Goal: Check status

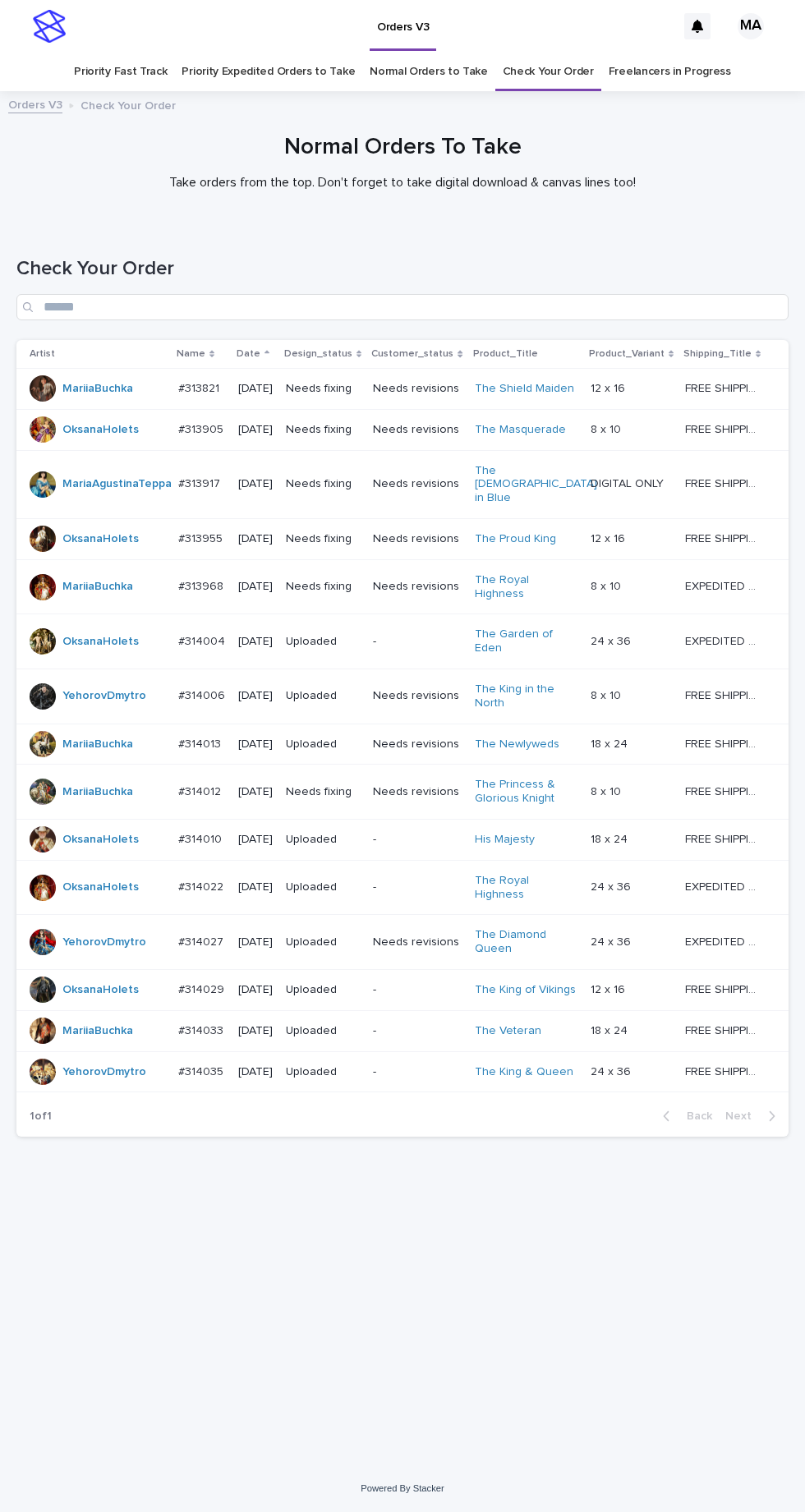
scroll to position [52, 0]
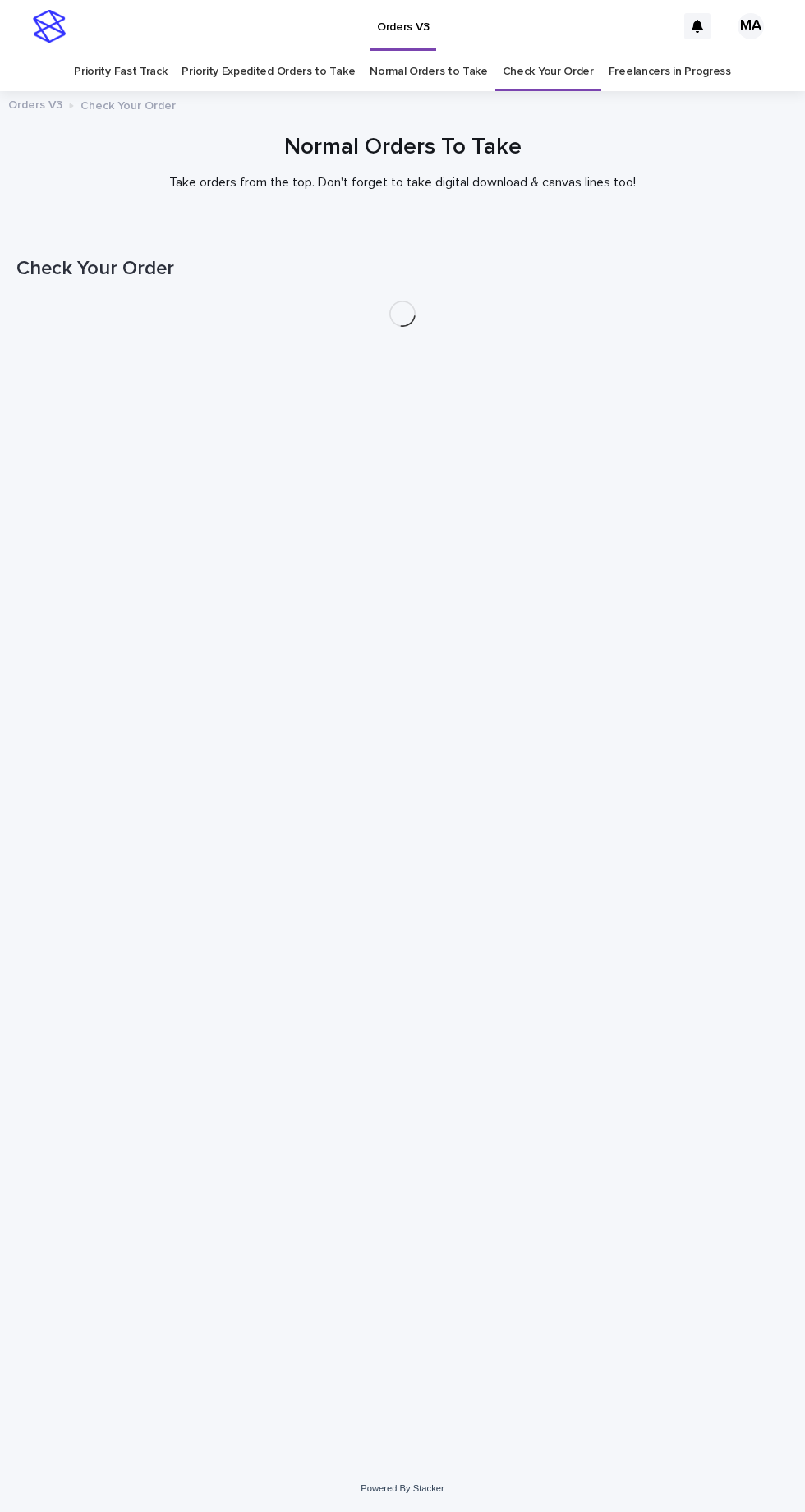
scroll to position [52, 0]
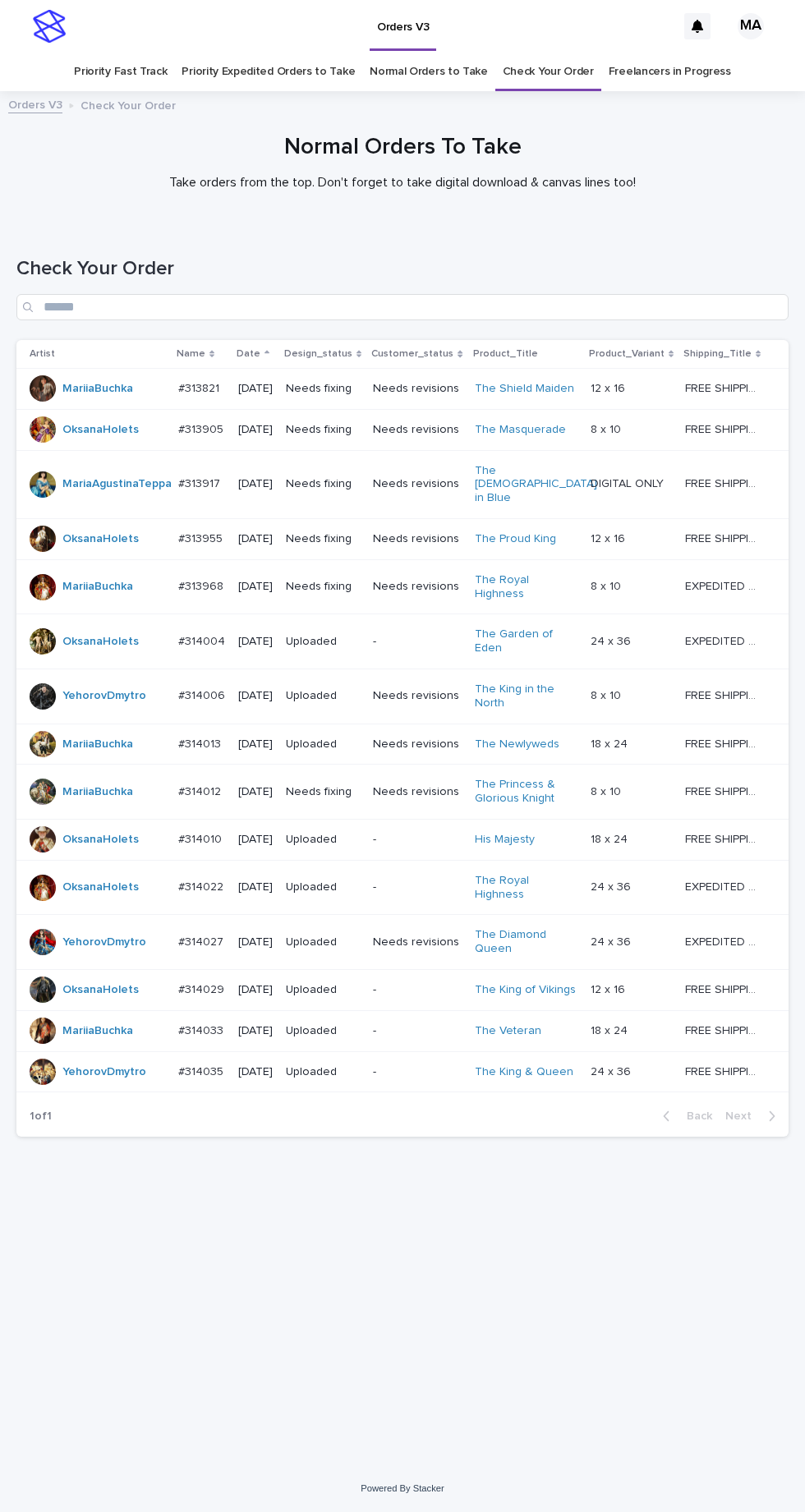
click at [440, 382] on p "Needs revisions" at bounding box center [417, 389] width 88 height 14
click at [428, 580] on p "Needs revisions" at bounding box center [417, 586] width 88 height 14
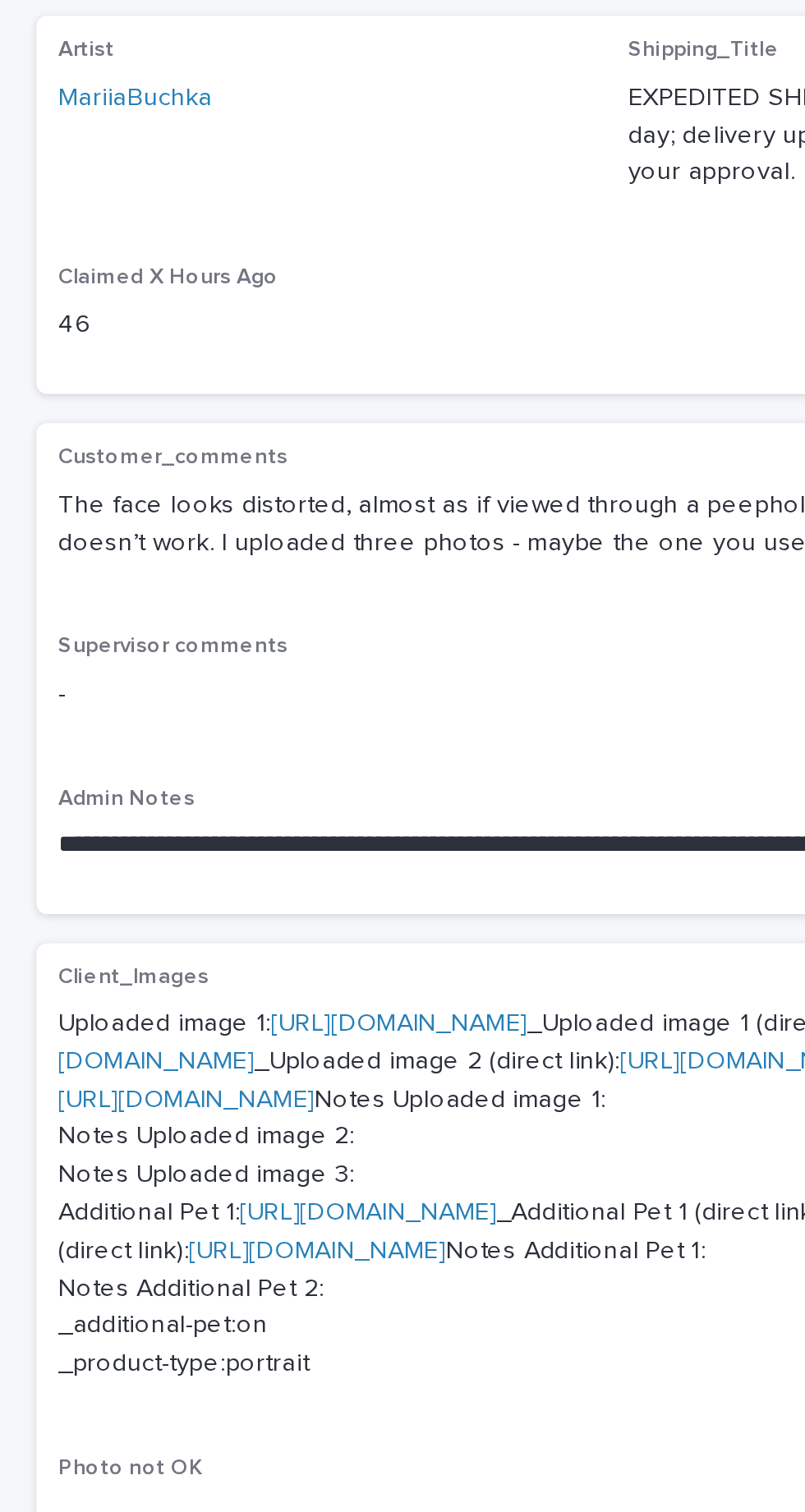
scroll to position [2, 0]
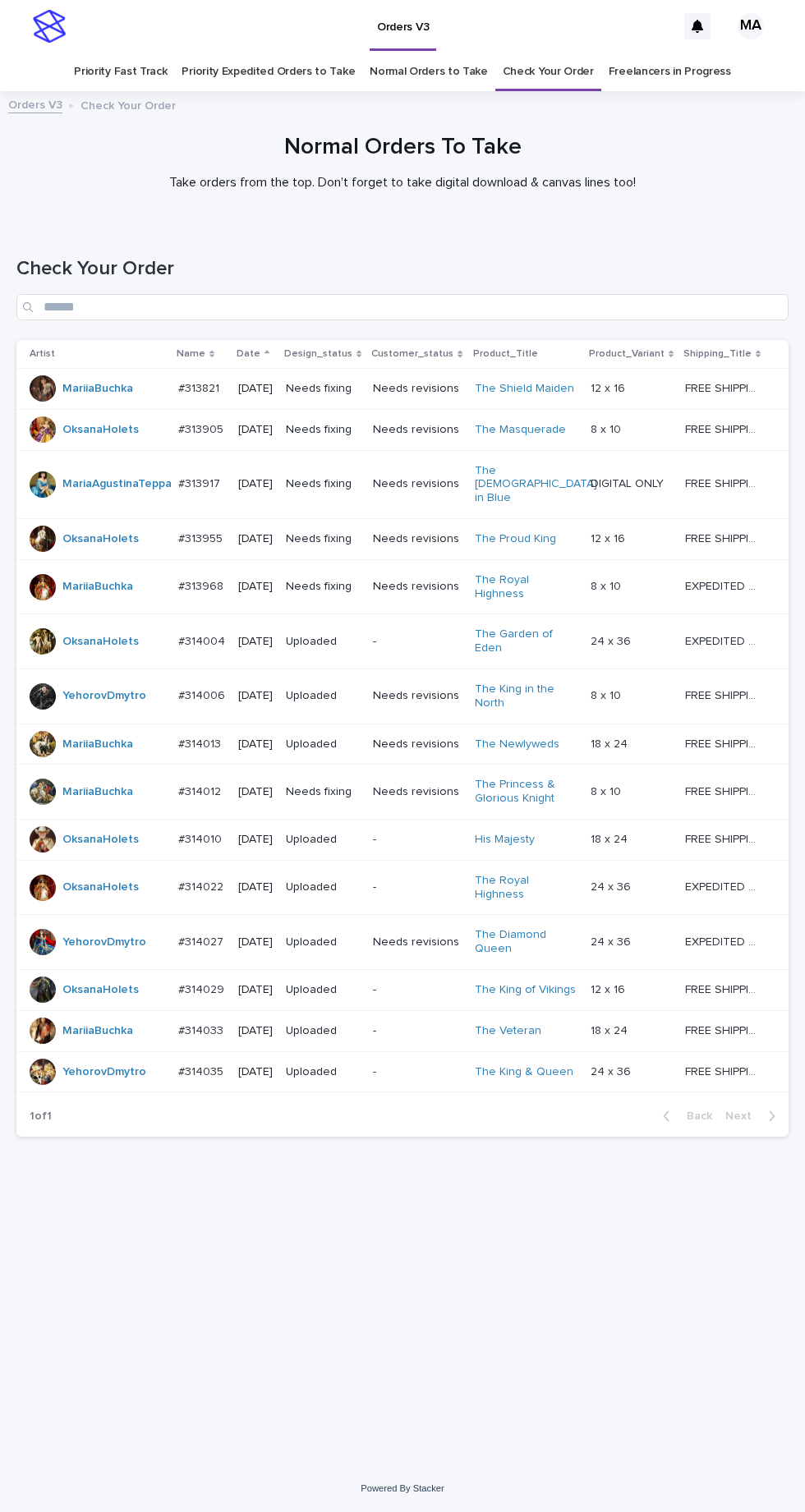
click at [429, 785] on p "Needs revisions" at bounding box center [417, 792] width 88 height 14
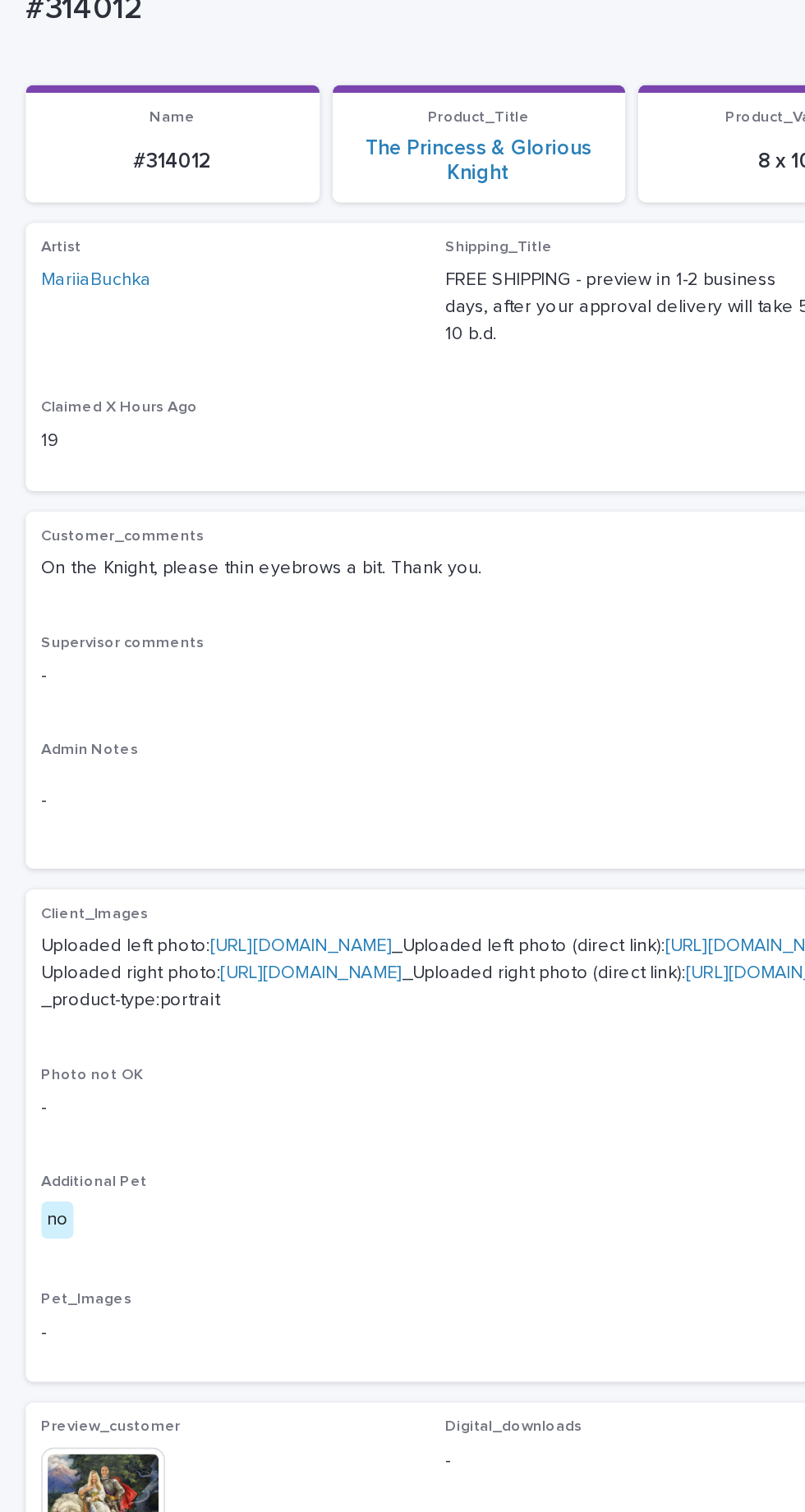
scroll to position [1, 0]
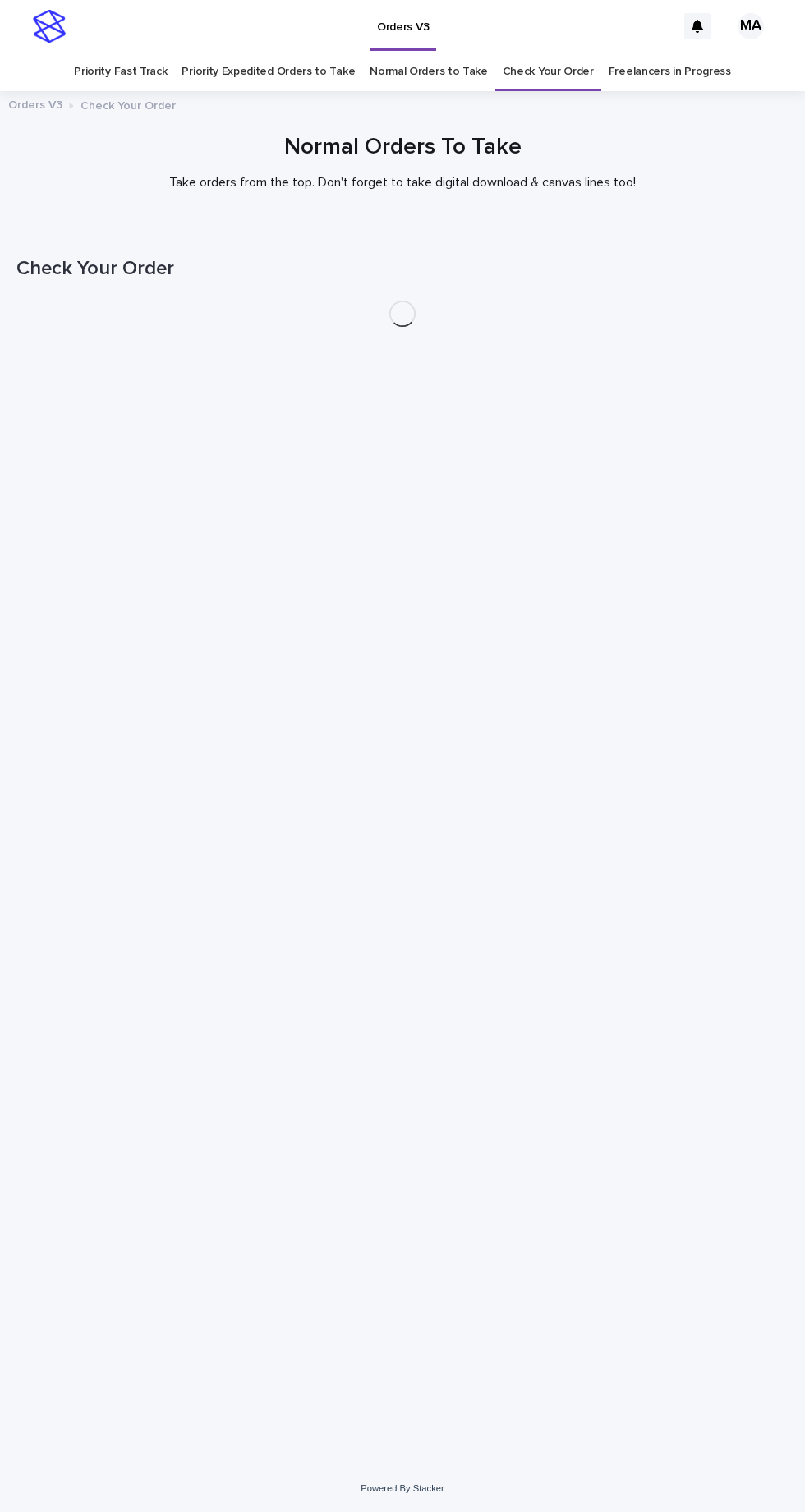
scroll to position [52, 0]
